Goal: Information Seeking & Learning: Learn about a topic

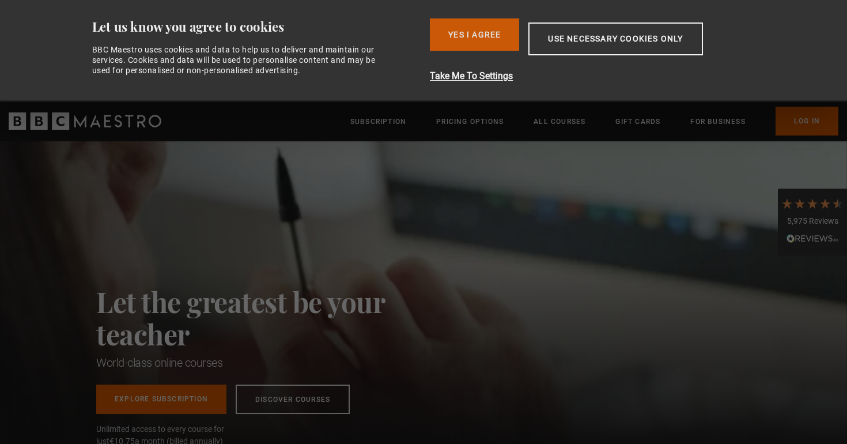
click at [500, 28] on button "Yes I Agree" at bounding box center [474, 34] width 89 height 32
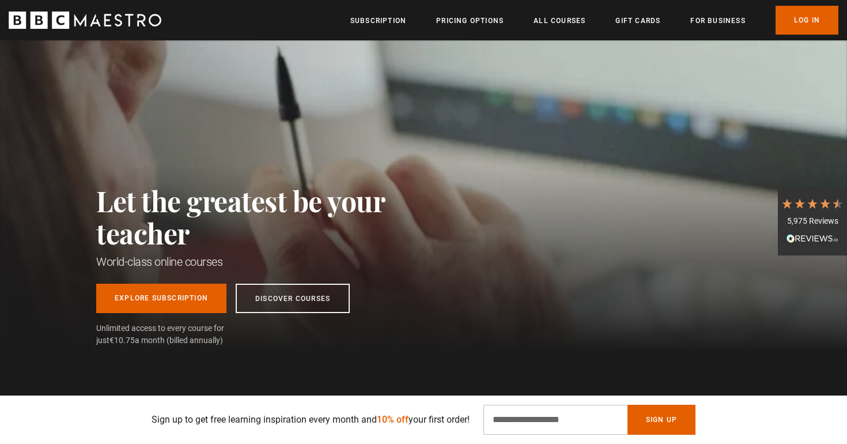
scroll to position [14, 0]
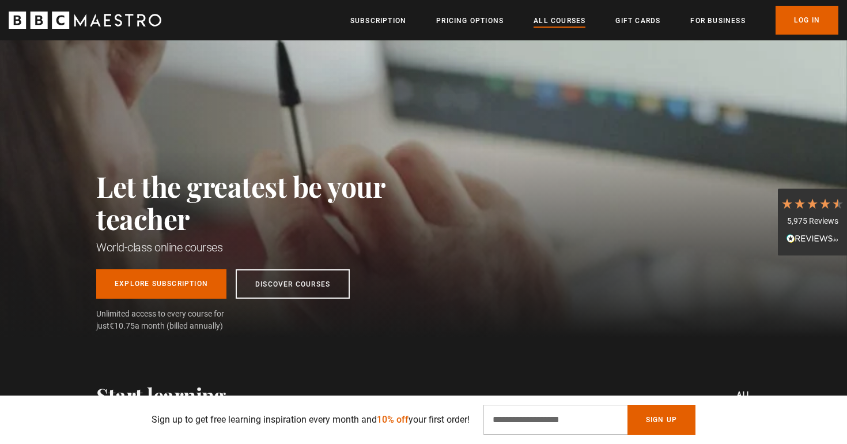
click at [574, 19] on link "All Courses" at bounding box center [559, 21] width 52 height 12
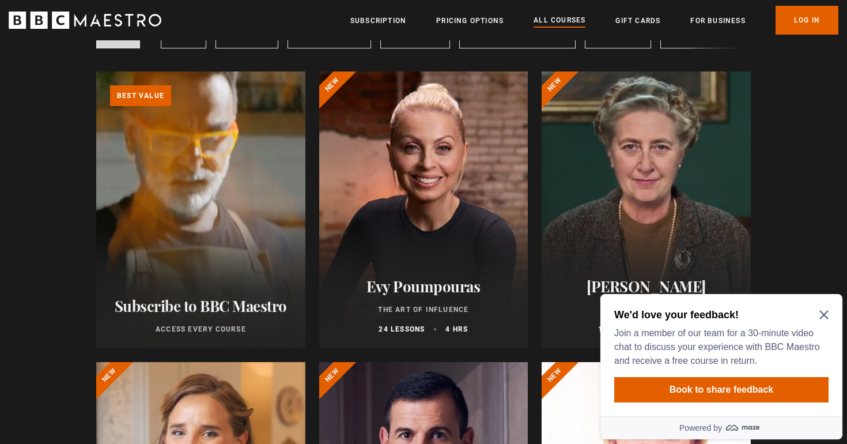
click at [823, 308] on h2 "We'd love your feedback!" at bounding box center [719, 315] width 210 height 14
click at [828, 313] on div "We'd love your feedback! Join a member of our team for a 30-minute video chat t…" at bounding box center [721, 355] width 242 height 122
click at [826, 312] on icon "Close Maze Prompt" at bounding box center [823, 314] width 9 height 9
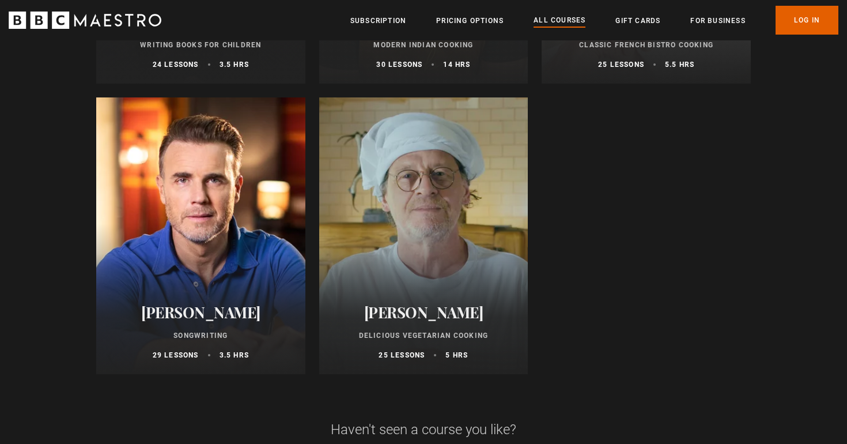
scroll to position [4566, 0]
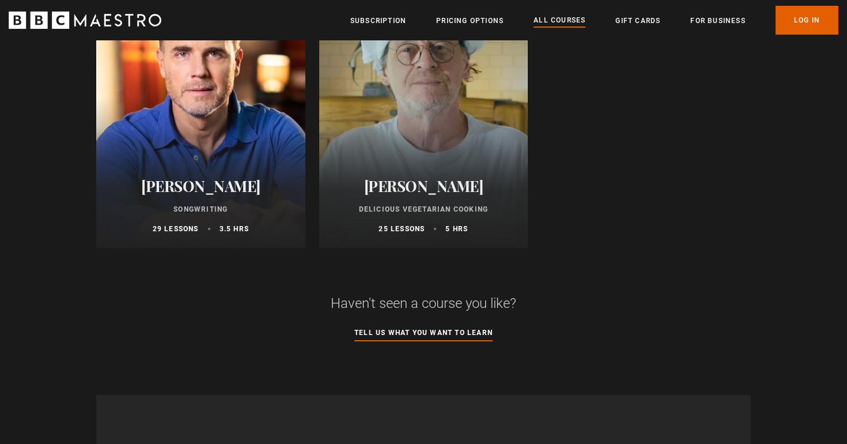
click at [455, 205] on p "Delicious Vegetarian Cooking" at bounding box center [423, 209] width 181 height 10
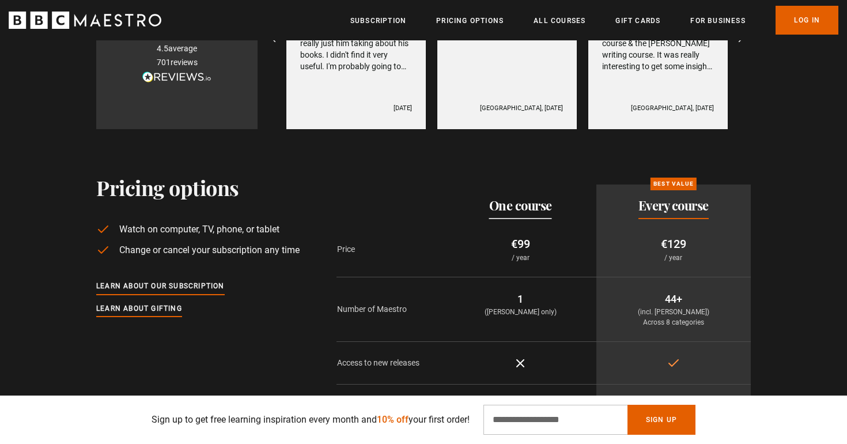
scroll to position [2325, 0]
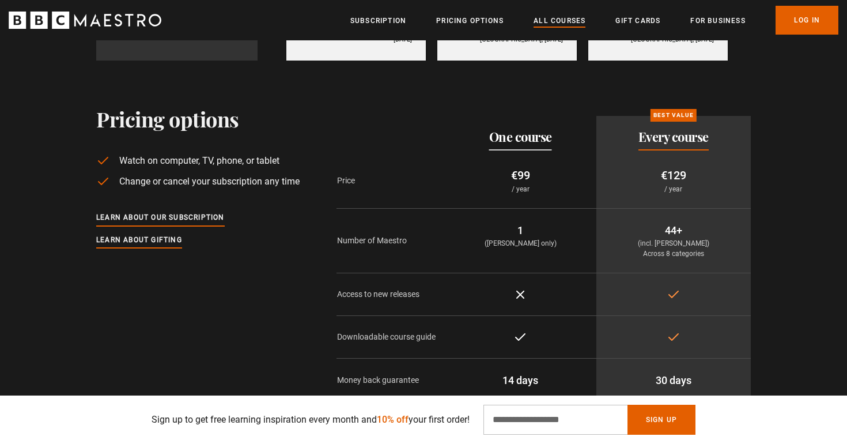
click at [548, 18] on link "All Courses" at bounding box center [559, 21] width 52 height 12
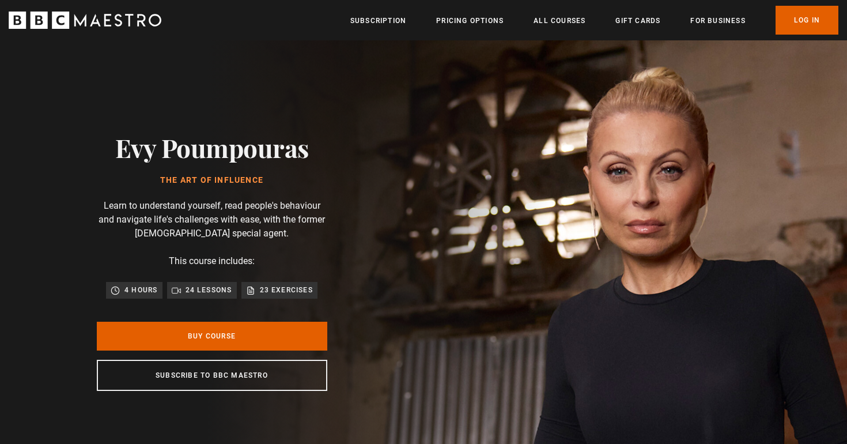
drag, startPoint x: 319, startPoint y: 149, endPoint x: 115, endPoint y: 137, distance: 204.3
click at [115, 137] on div "Evy Poumpouras The Art of Influence Learn to understand yourself, read people's…" at bounding box center [212, 261] width 369 height 442
copy h2 "Evy Poumpouras"
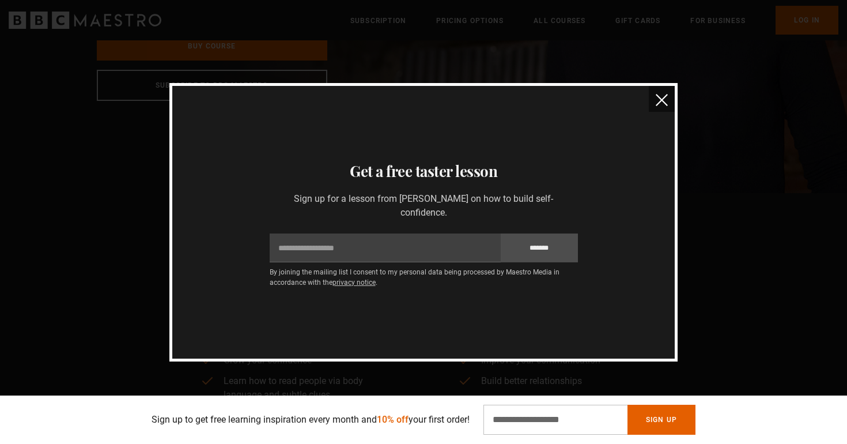
scroll to position [43, 0]
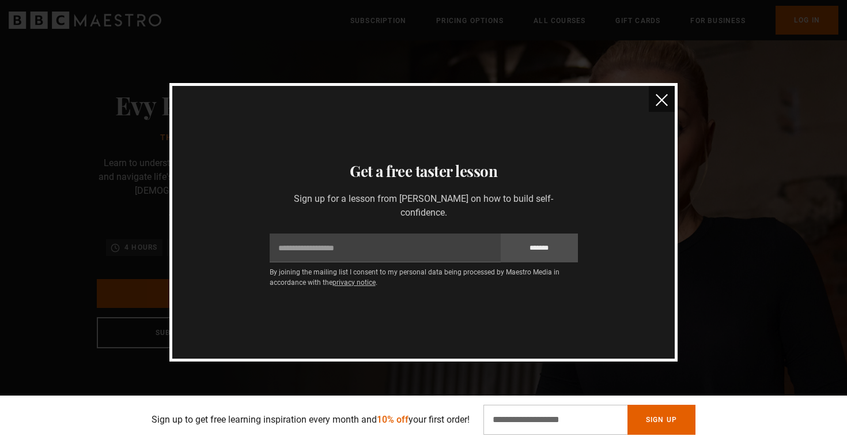
click at [662, 97] on img "close" at bounding box center [662, 100] width 12 height 12
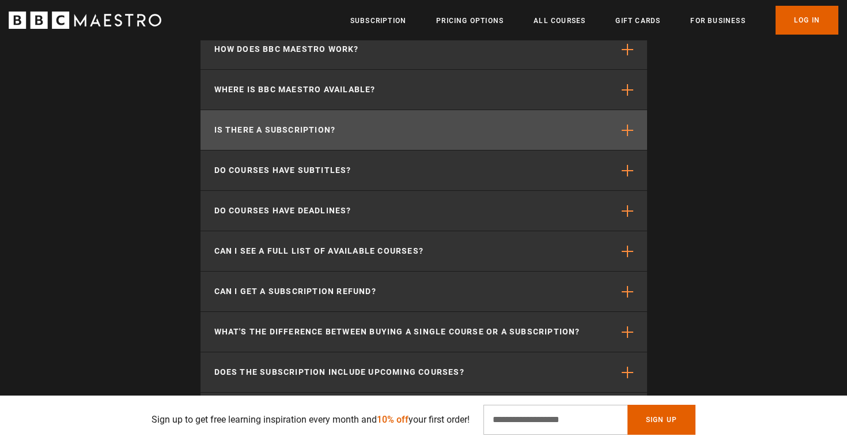
scroll to position [3754, 0]
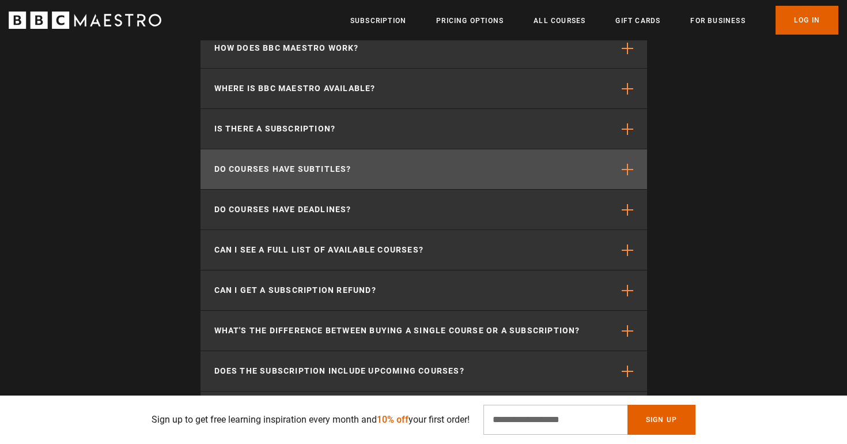
click at [270, 173] on button "Do courses have subtitles?" at bounding box center [423, 169] width 446 height 40
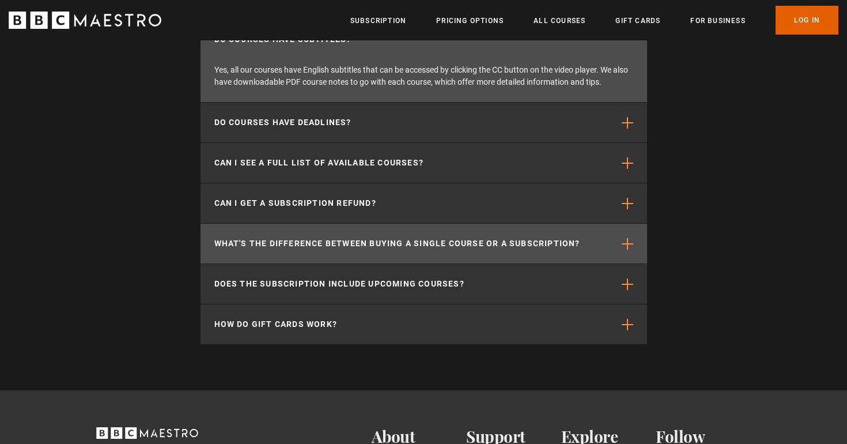
scroll to position [0, 1509]
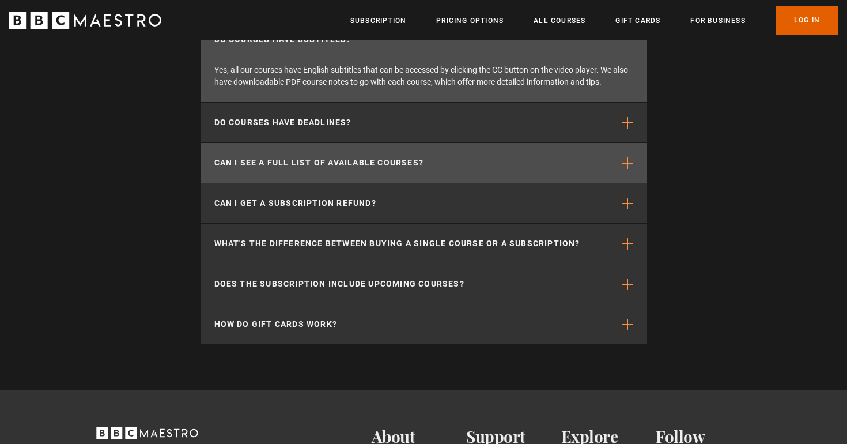
click at [415, 157] on p "Can I see a full list of available courses?" at bounding box center [319, 163] width 210 height 12
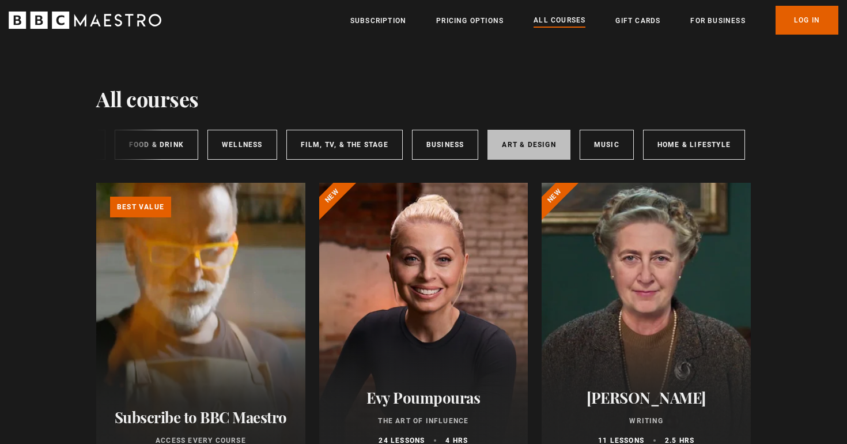
scroll to position [0, 172]
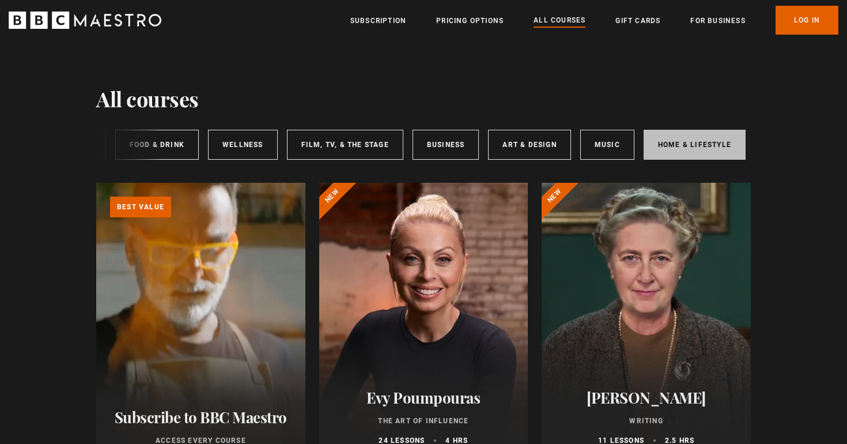
click at [719, 148] on link "Home & Lifestyle" at bounding box center [694, 145] width 102 height 30
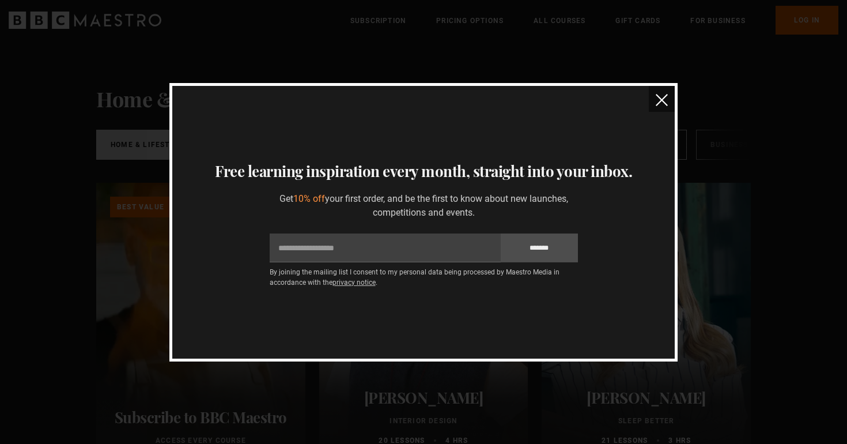
click at [667, 102] on img "close" at bounding box center [662, 100] width 12 height 12
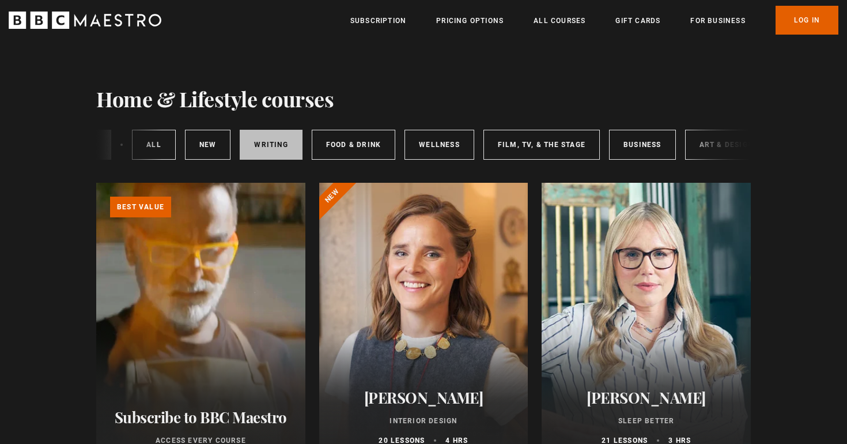
scroll to position [0, 93]
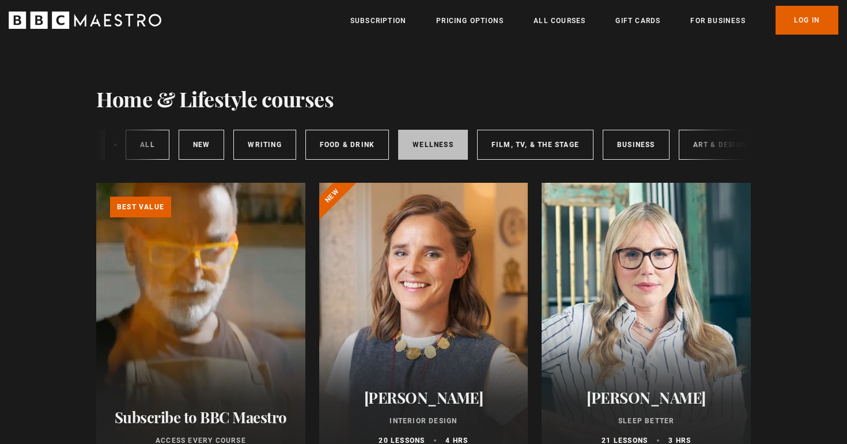
click at [425, 152] on link "Wellness" at bounding box center [433, 145] width 70 height 30
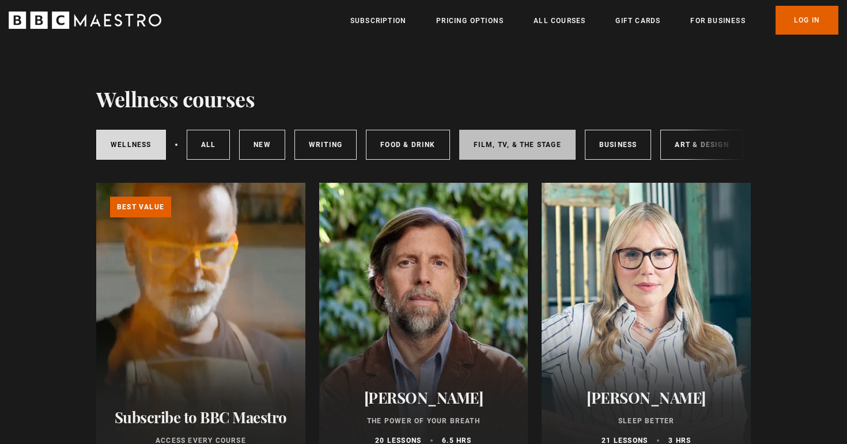
click at [532, 143] on link "Film, TV, & The Stage" at bounding box center [517, 145] width 116 height 30
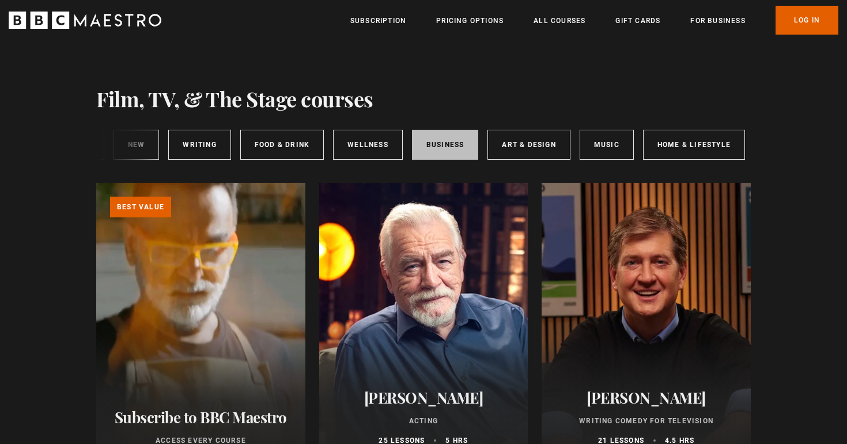
scroll to position [0, 172]
click at [446, 141] on link "Business" at bounding box center [445, 145] width 67 height 30
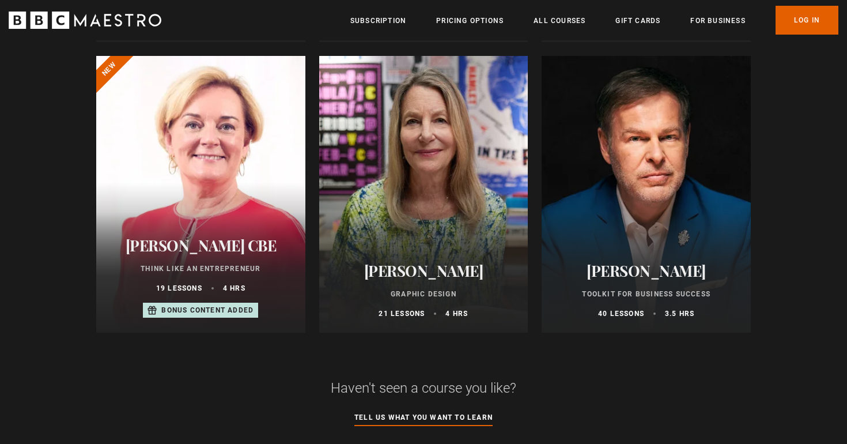
scroll to position [710, 0]
